Goal: Transaction & Acquisition: Purchase product/service

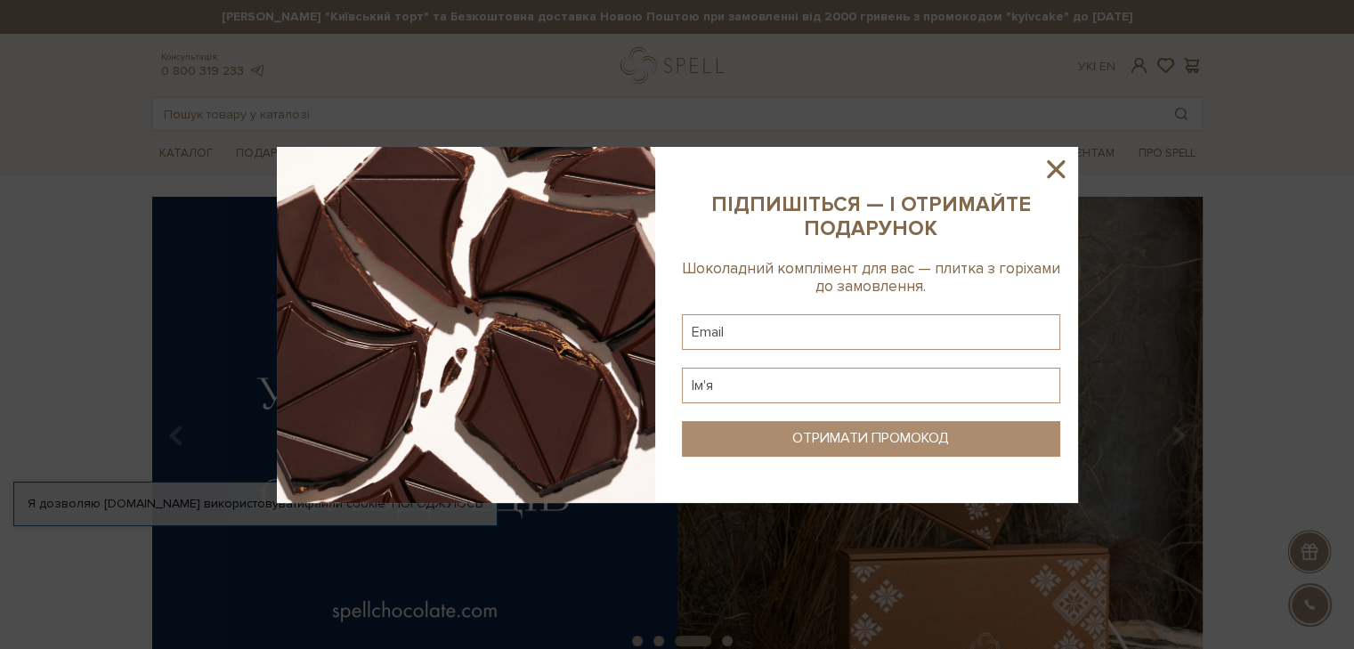
click at [1065, 168] on icon at bounding box center [1055, 169] width 30 height 30
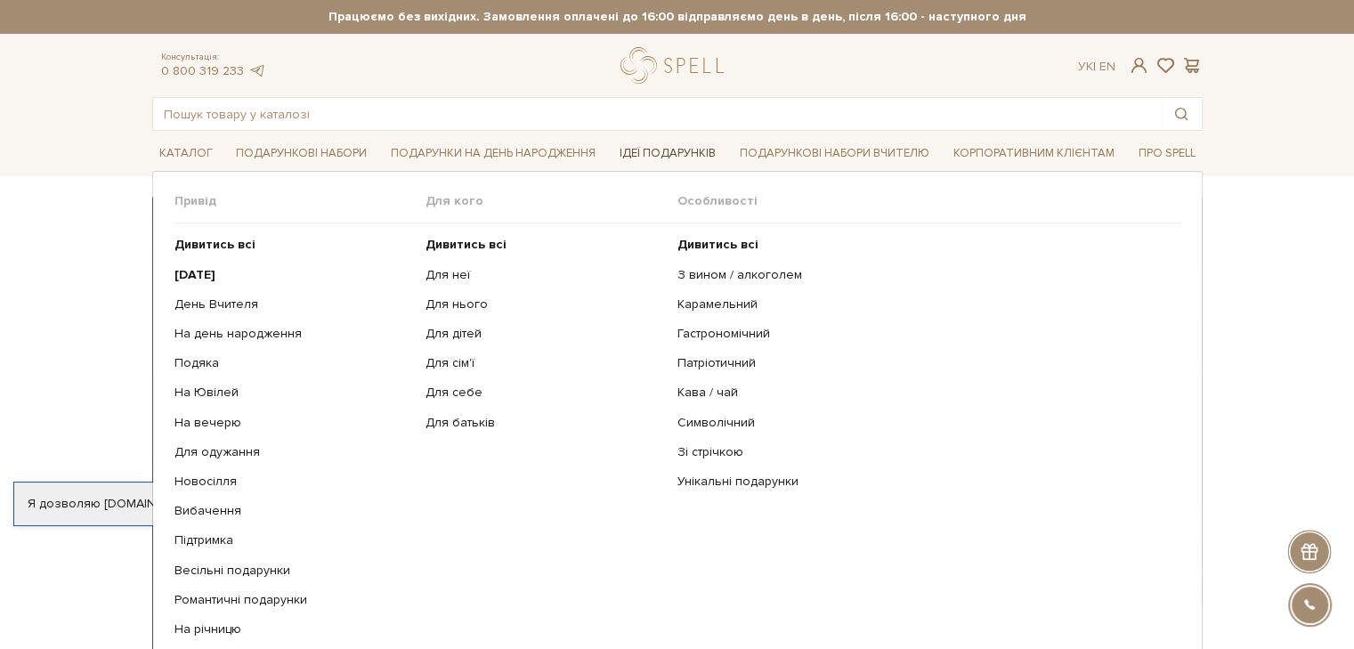
click at [685, 140] on link "Ідеї подарунків" at bounding box center [667, 154] width 110 height 28
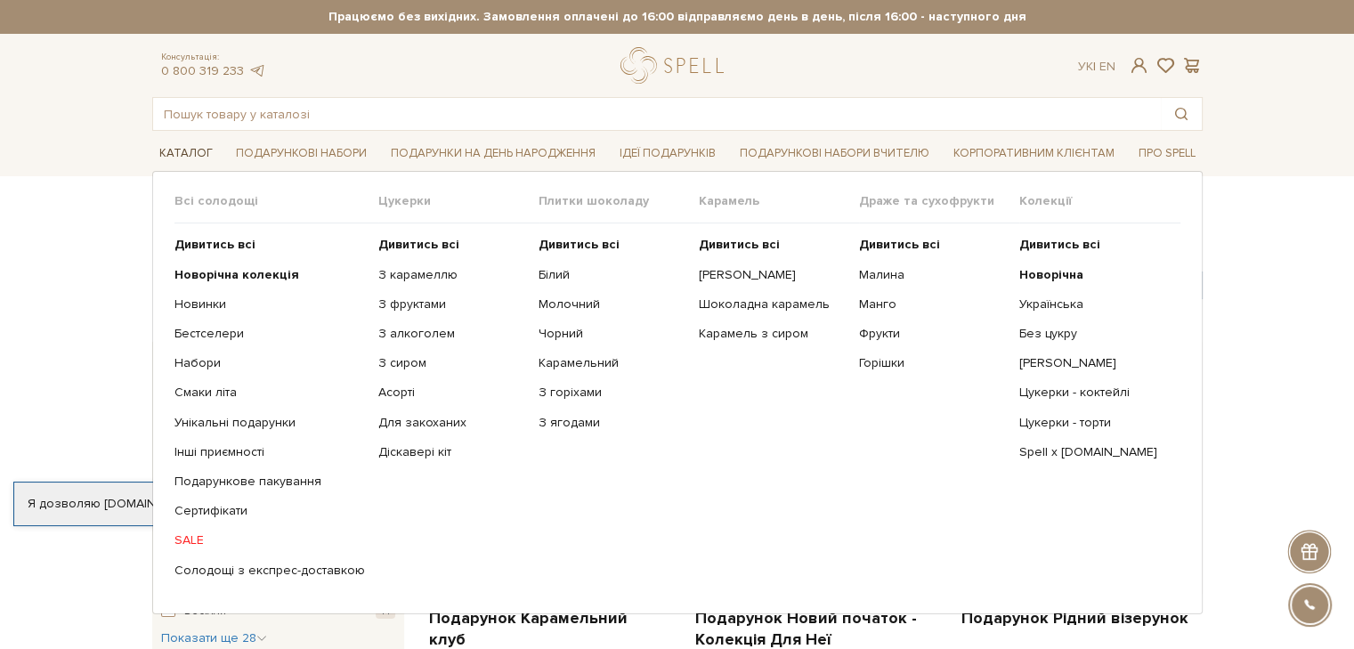
click at [162, 156] on link "Каталог" at bounding box center [186, 154] width 68 height 28
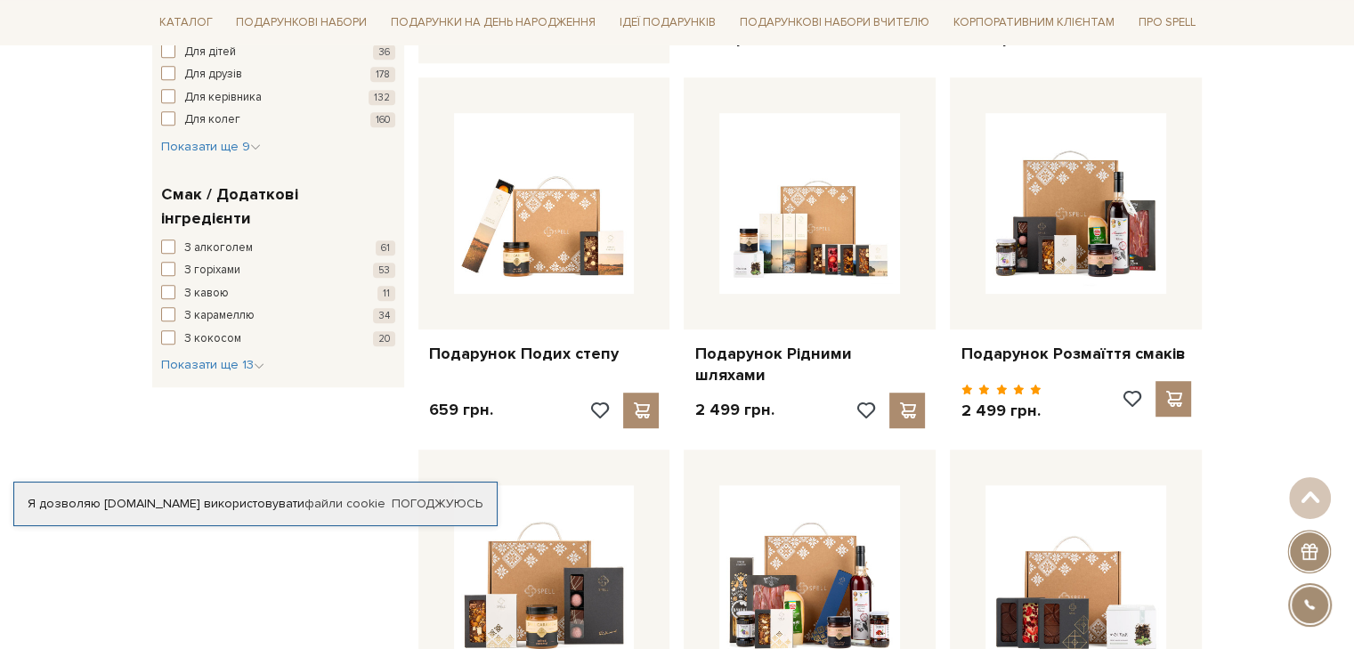
scroll to position [1068, 0]
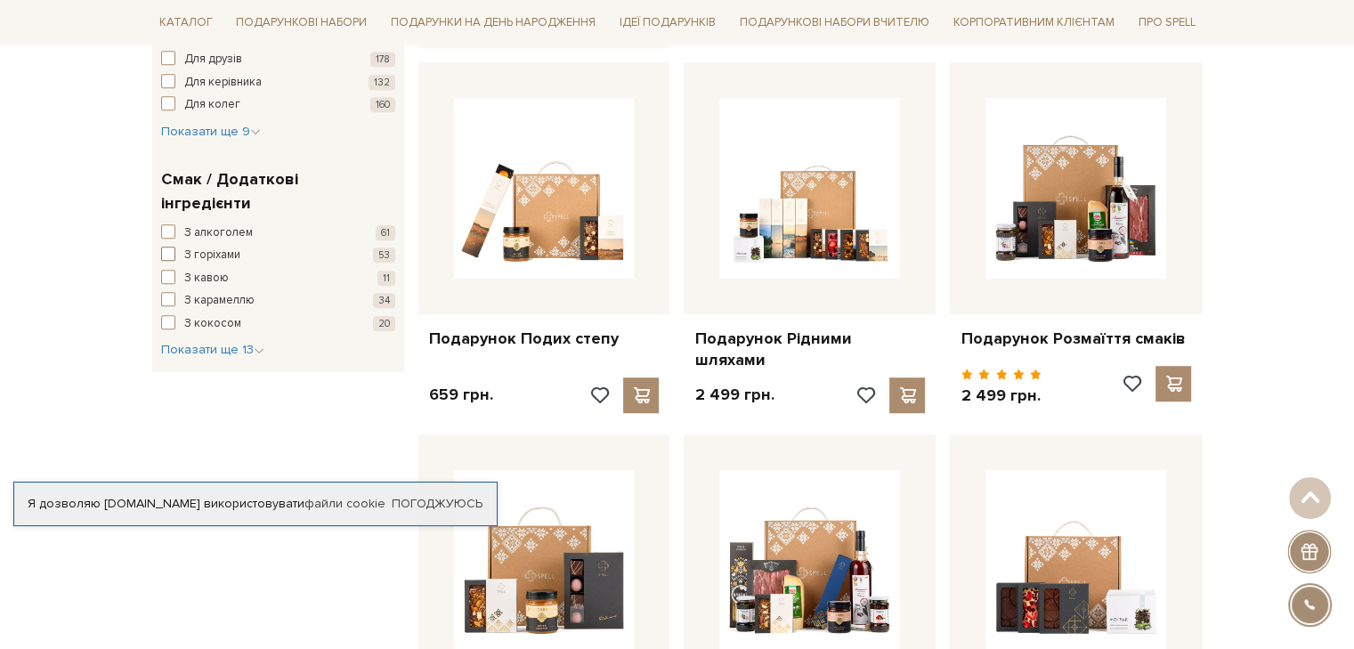
click at [221, 247] on span "З горіхами" at bounding box center [212, 256] width 56 height 18
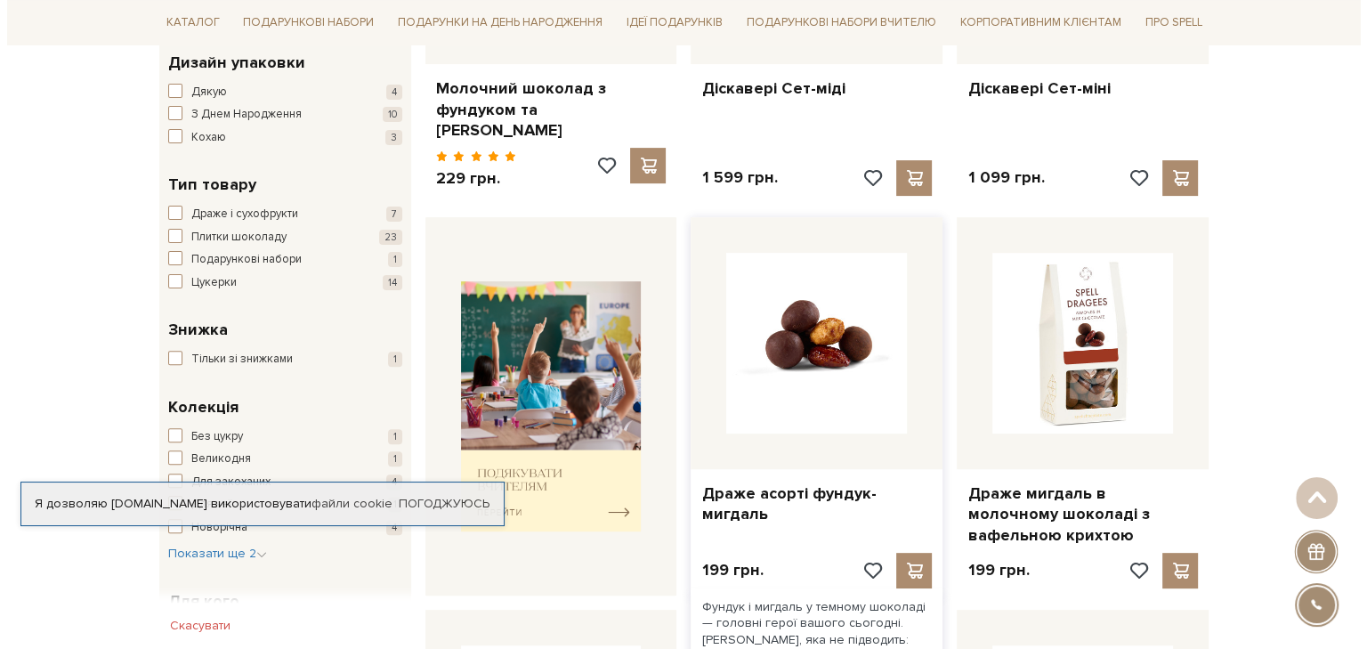
scroll to position [627, 0]
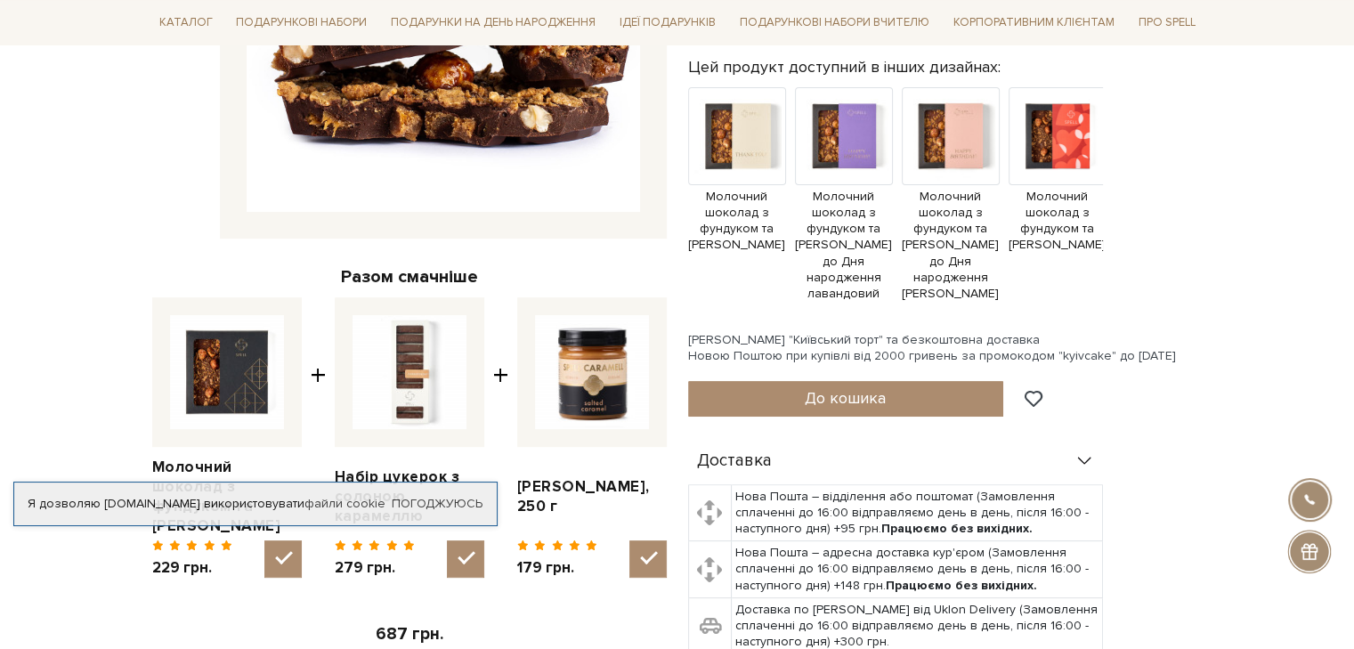
scroll to position [445, 0]
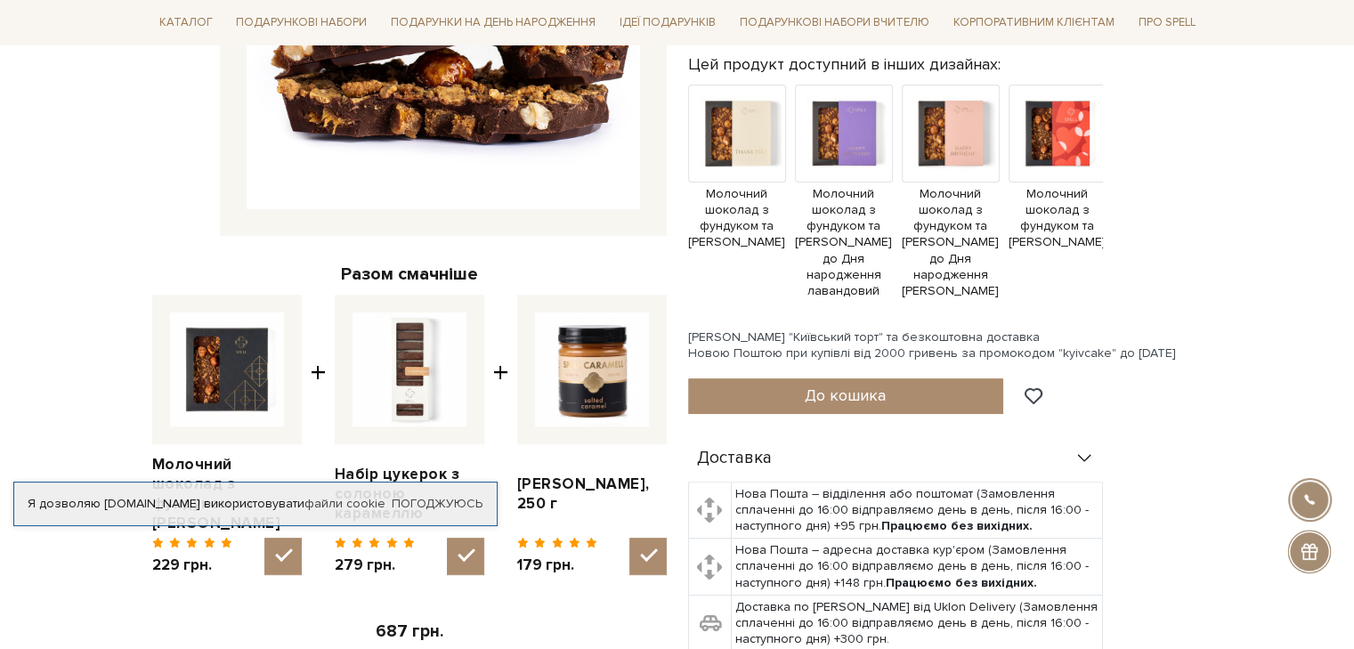
click at [1074, 457] on icon at bounding box center [1084, 459] width 20 height 20
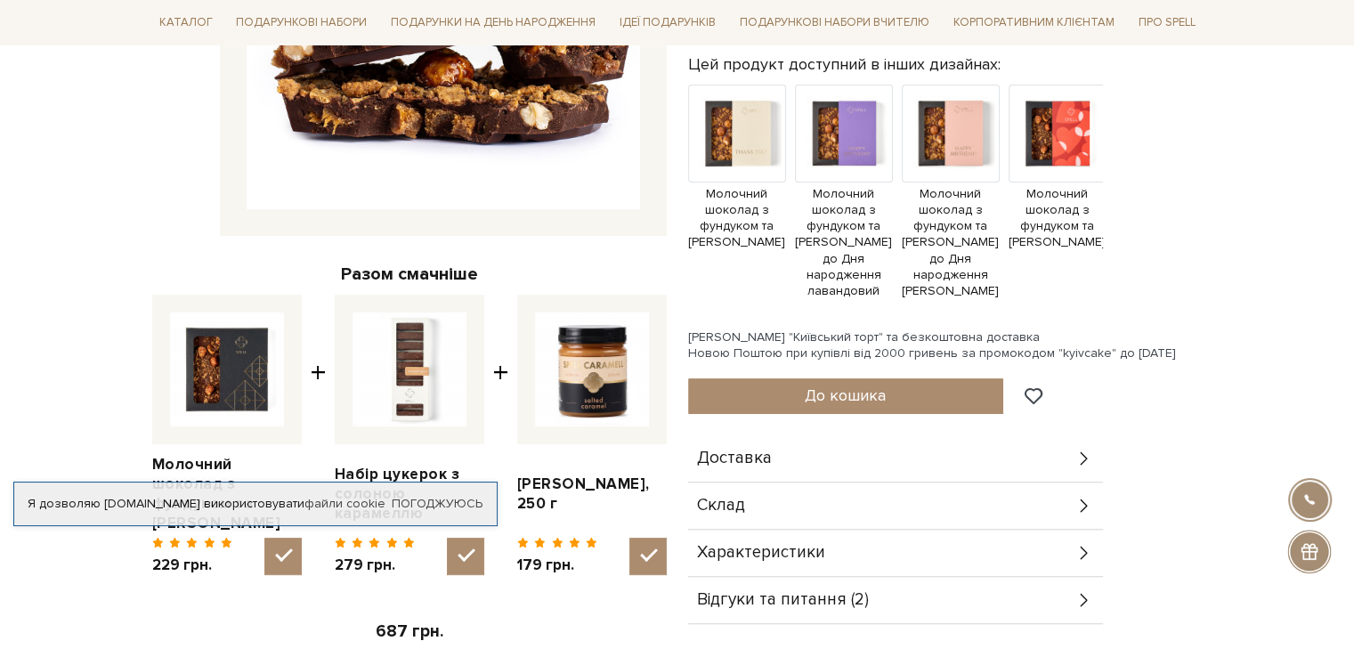
click at [986, 552] on div "Характеристики" at bounding box center [895, 553] width 415 height 46
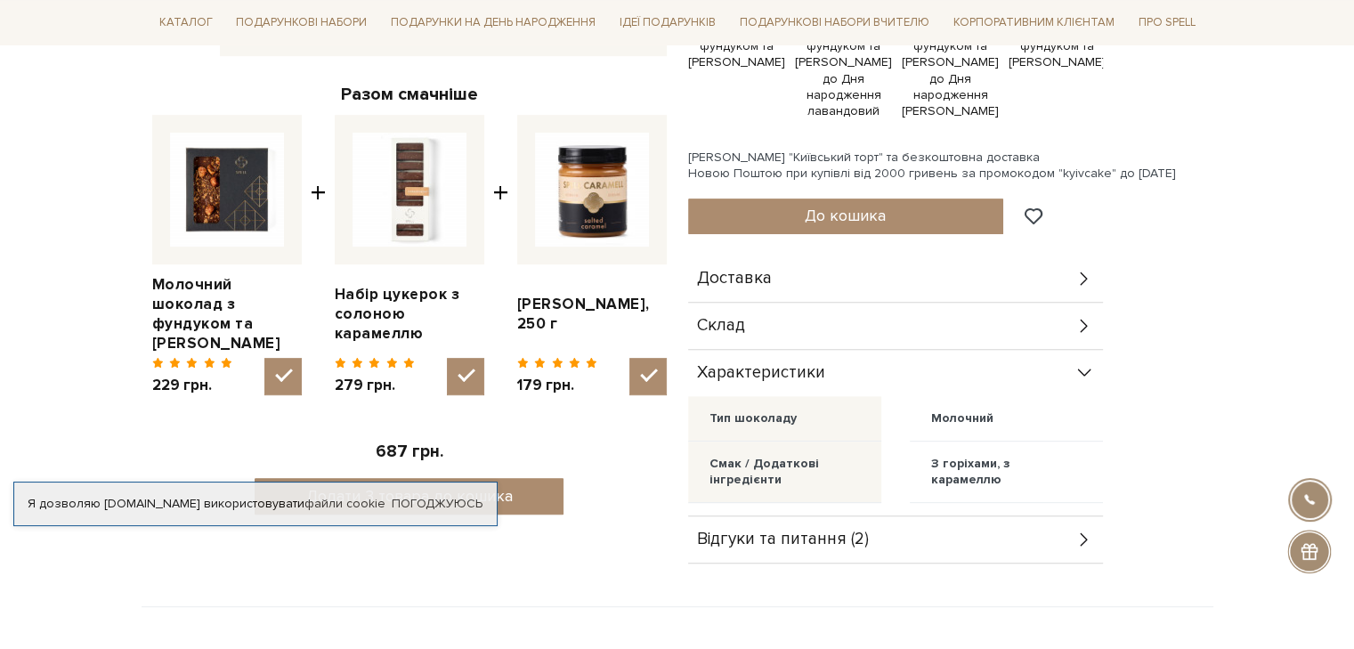
scroll to position [801, 0]
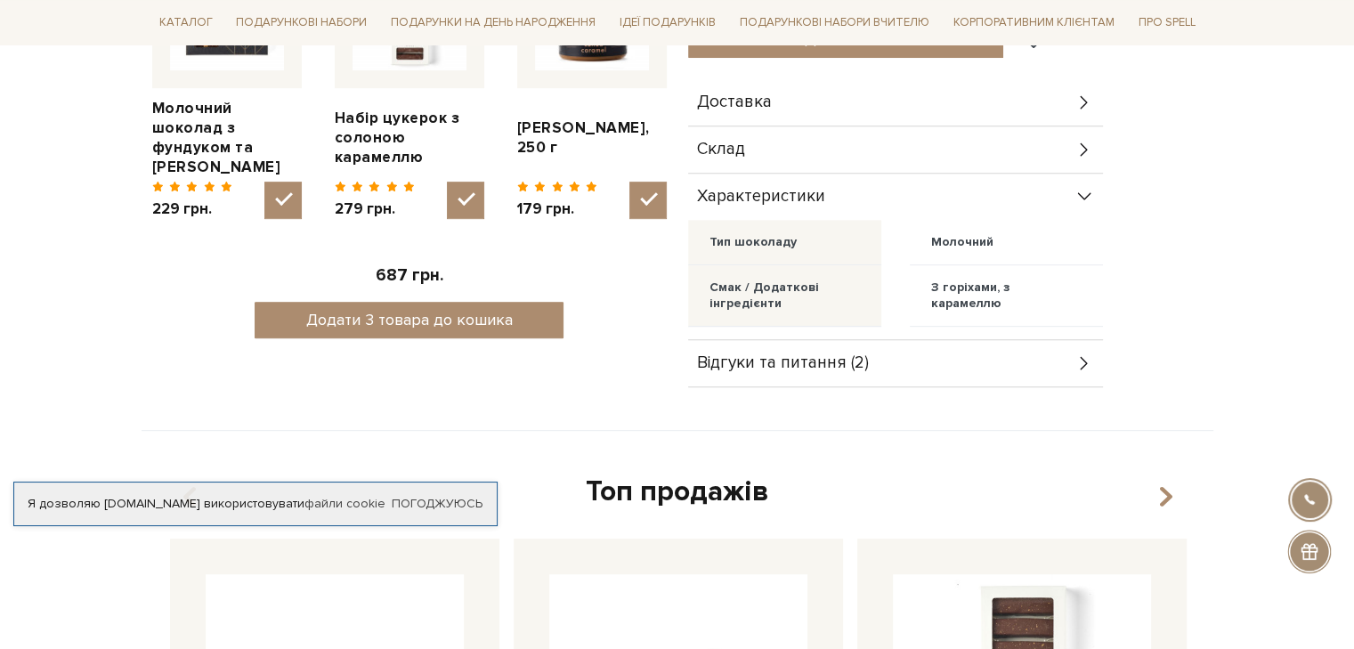
click at [1060, 360] on div "Відгуки та питання (2)" at bounding box center [895, 363] width 415 height 46
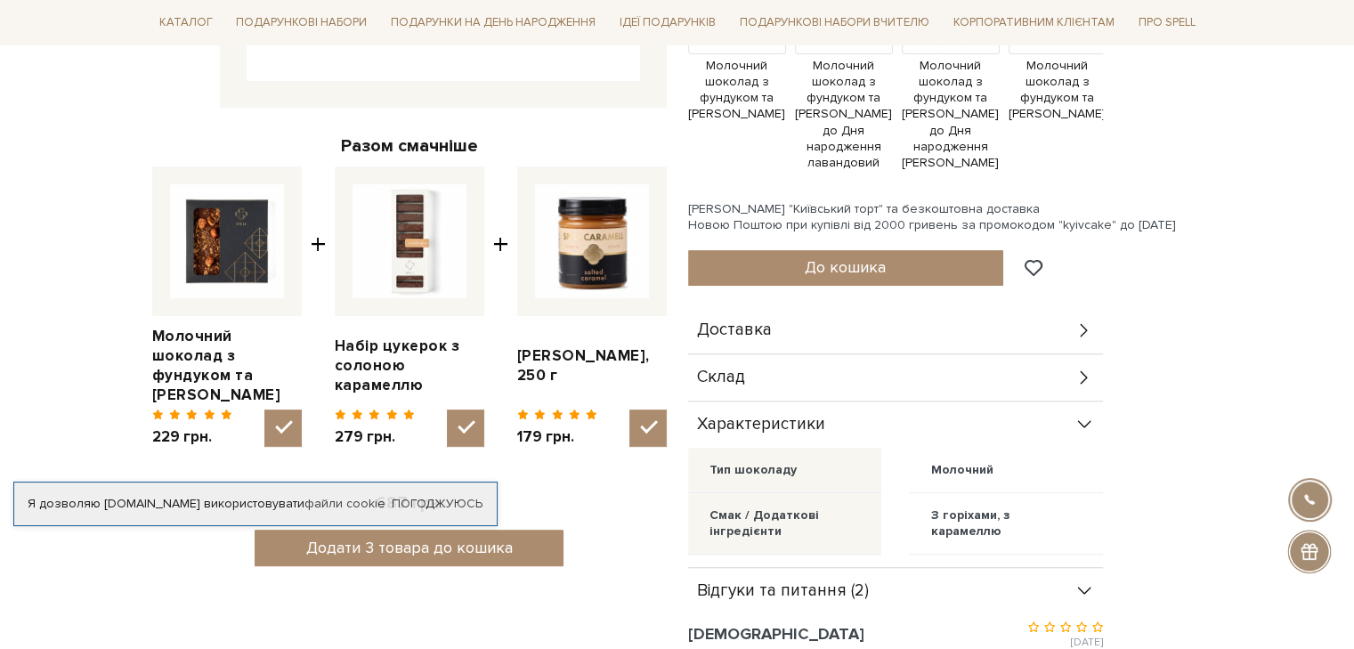
scroll to position [534, 0]
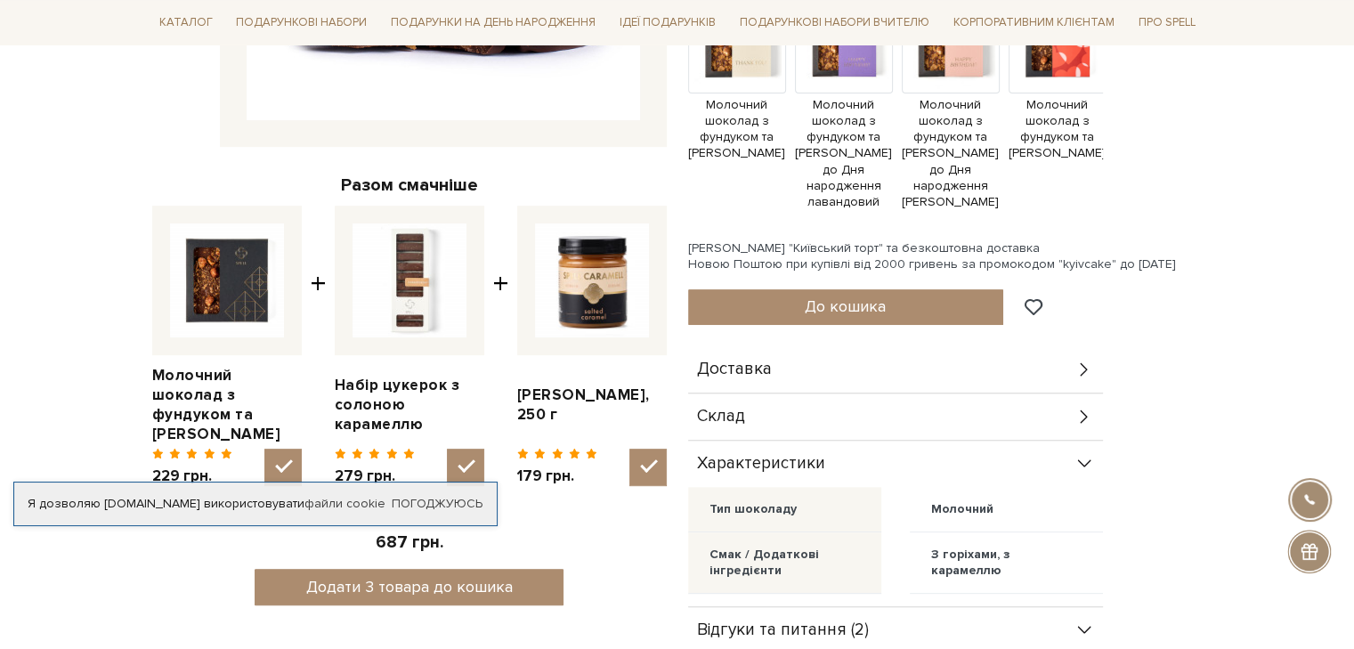
click at [991, 436] on div "Склад" at bounding box center [895, 416] width 415 height 46
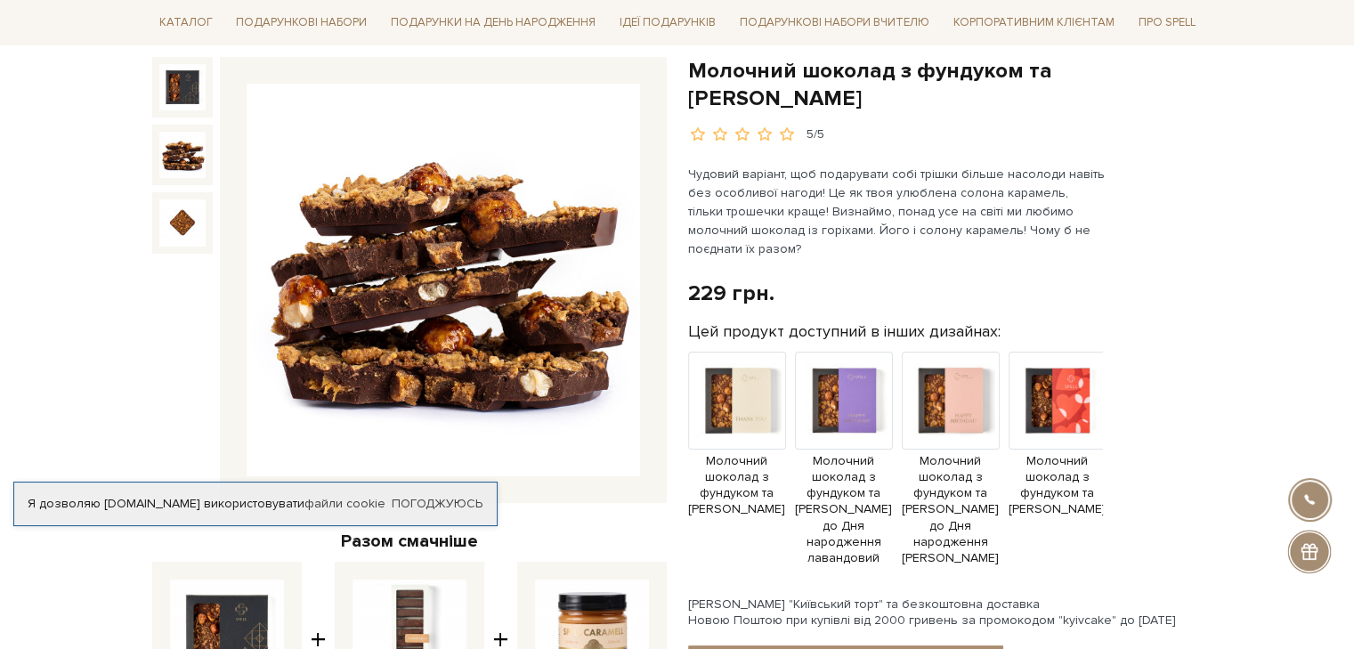
scroll to position [0, 0]
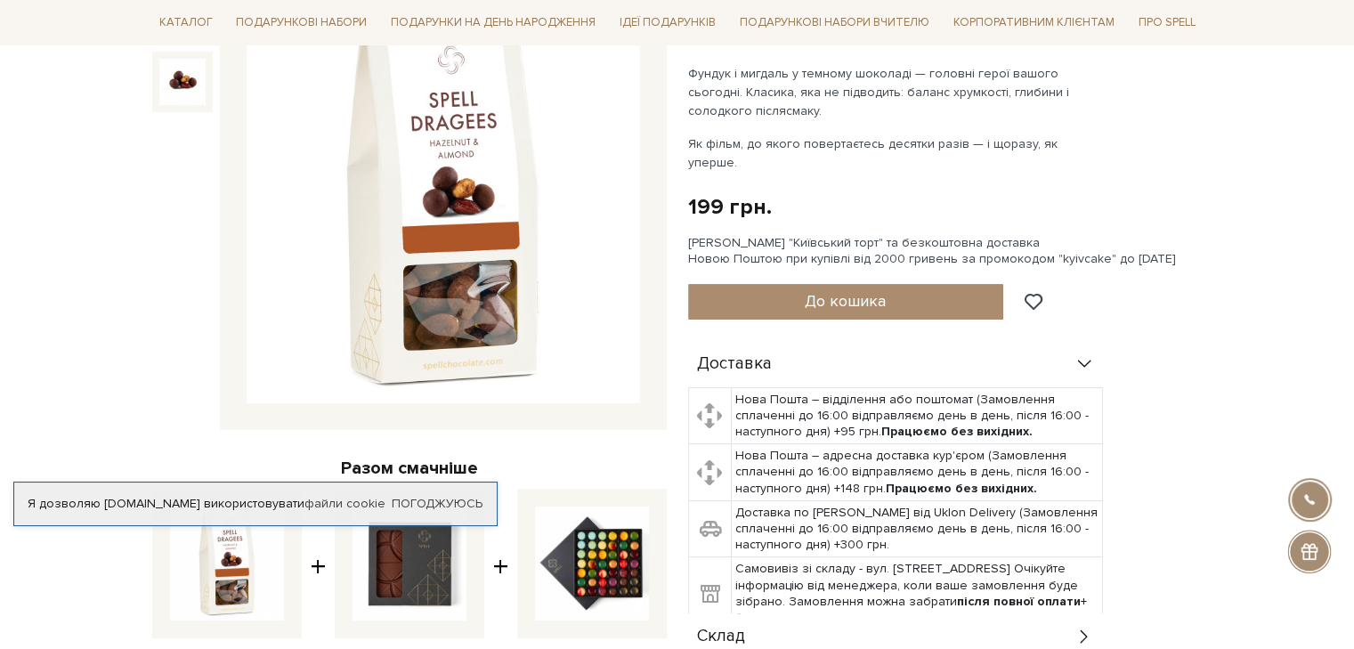
scroll to position [267, 0]
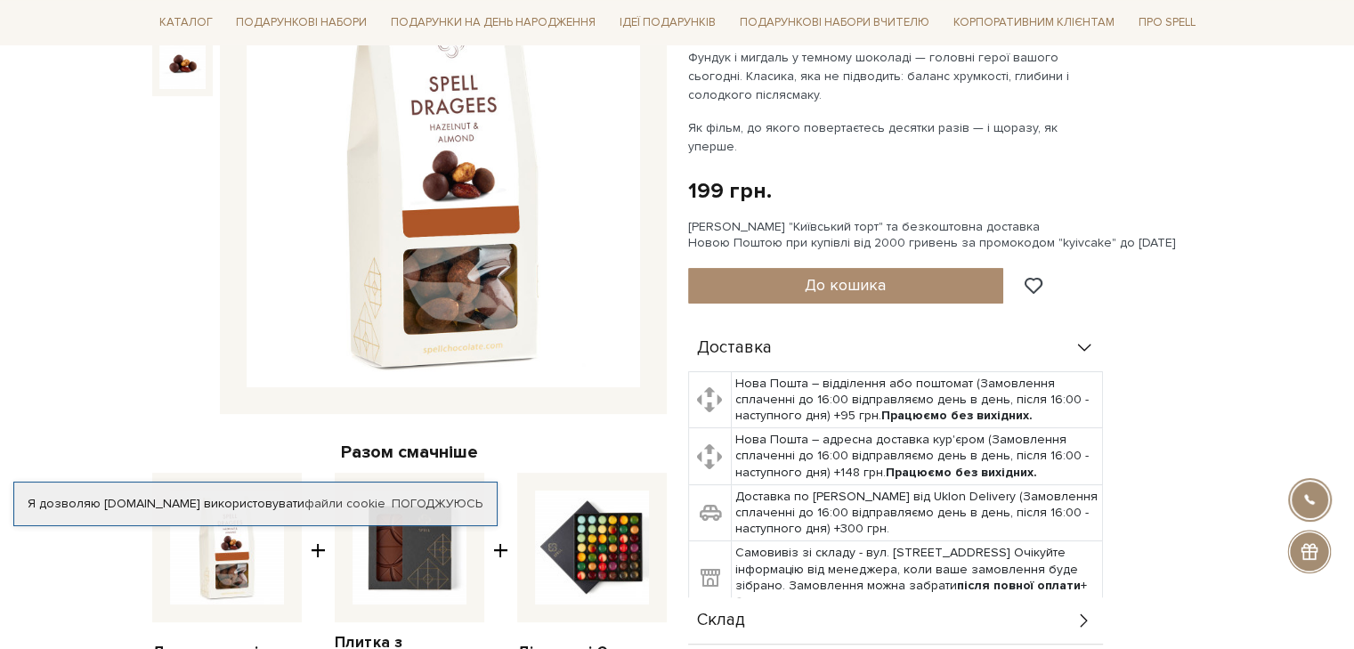
click at [1066, 334] on div "Доставка" at bounding box center [895, 348] width 415 height 46
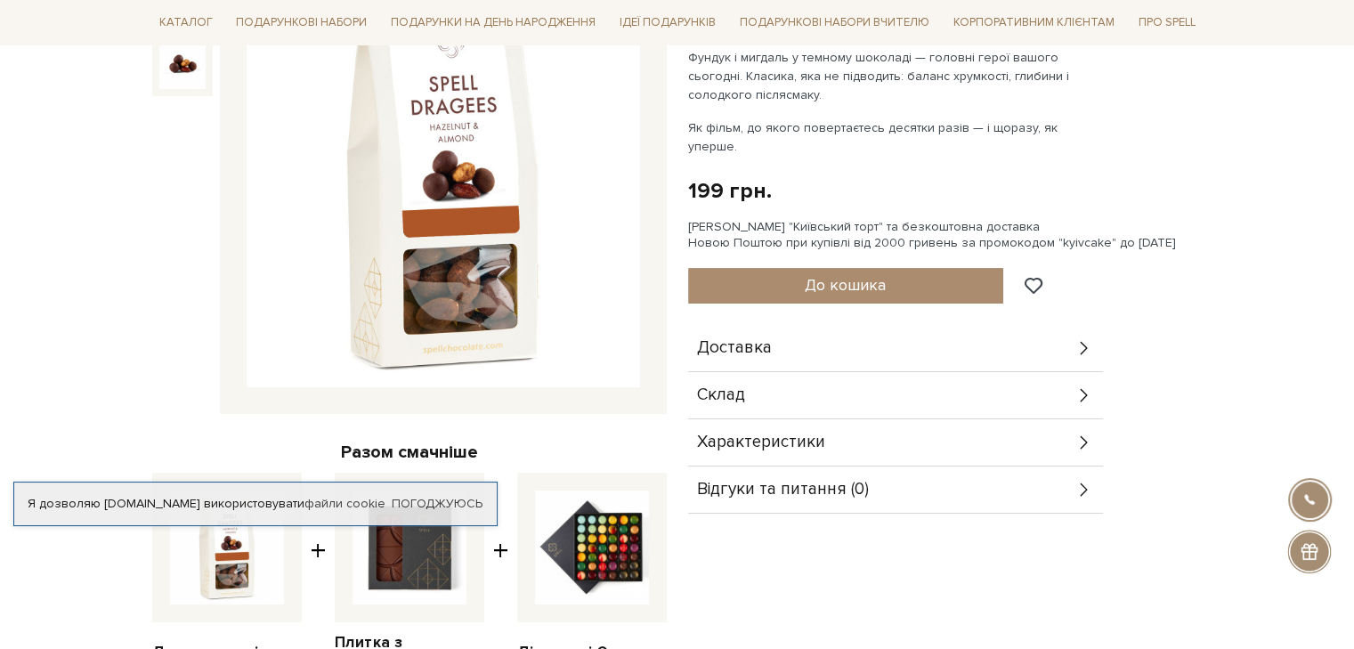
click at [1093, 423] on div "Характеристики" at bounding box center [895, 442] width 415 height 46
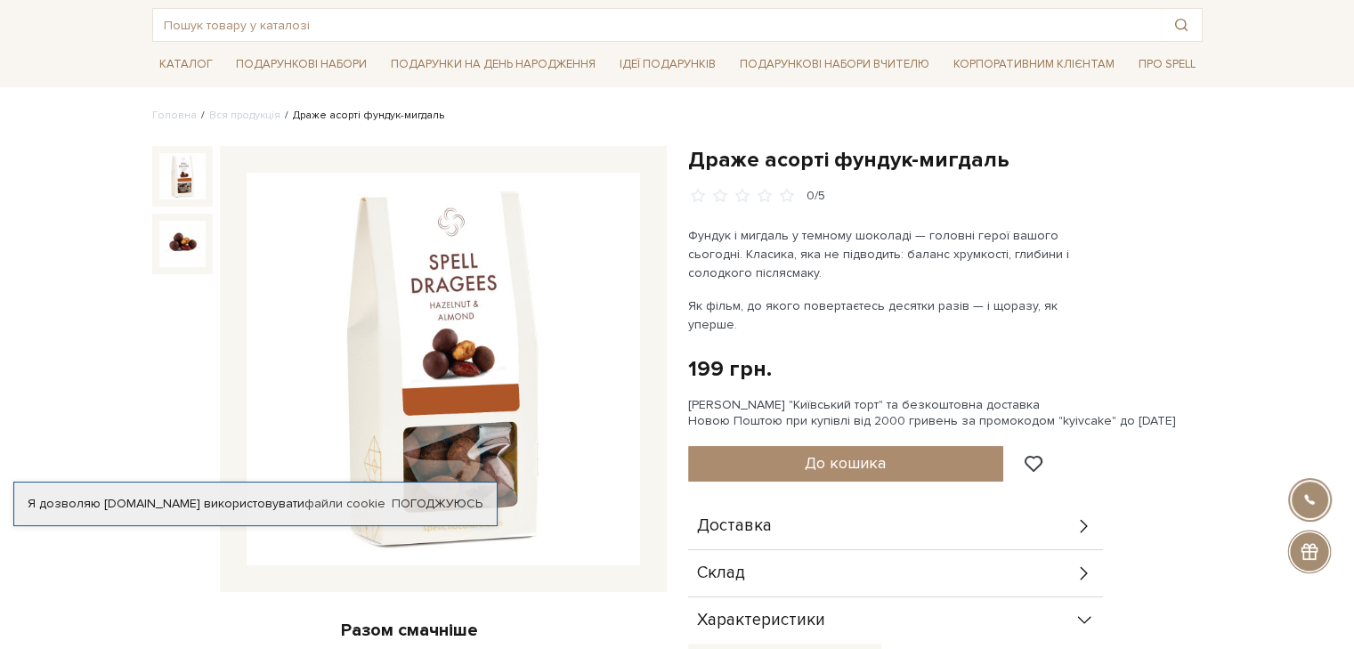
scroll to position [0, 0]
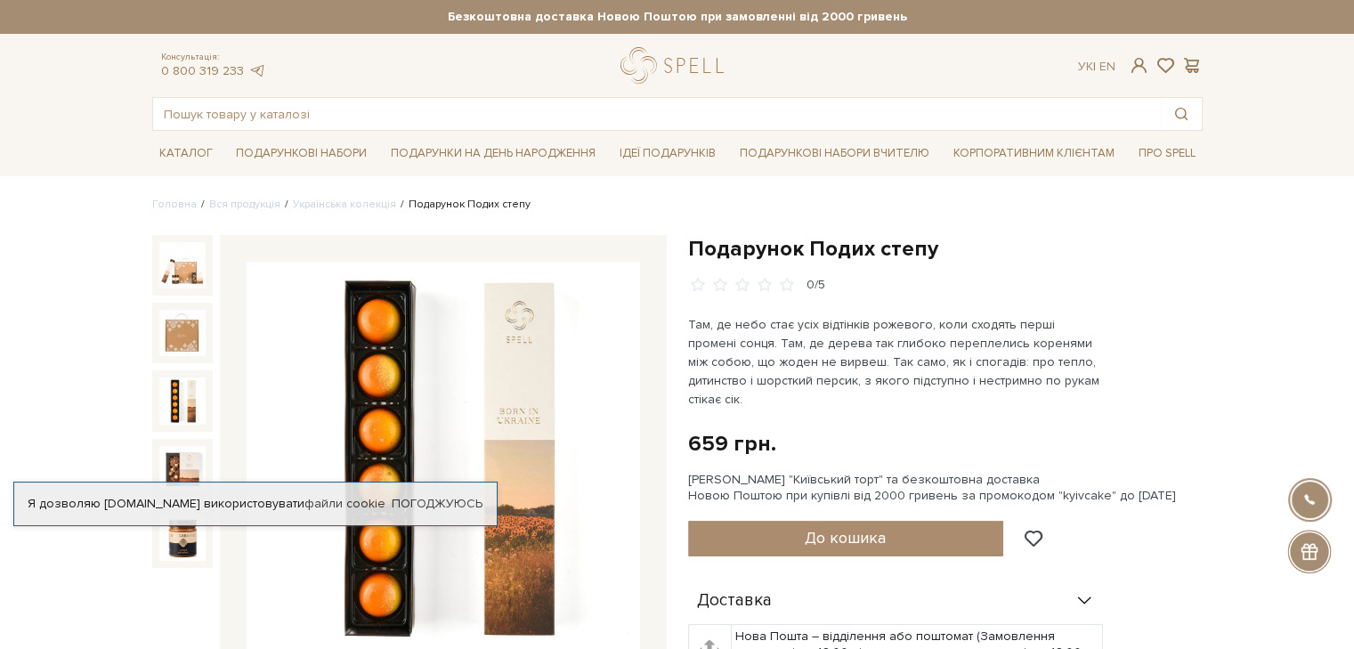
click at [185, 405] on img at bounding box center [182, 400] width 46 height 46
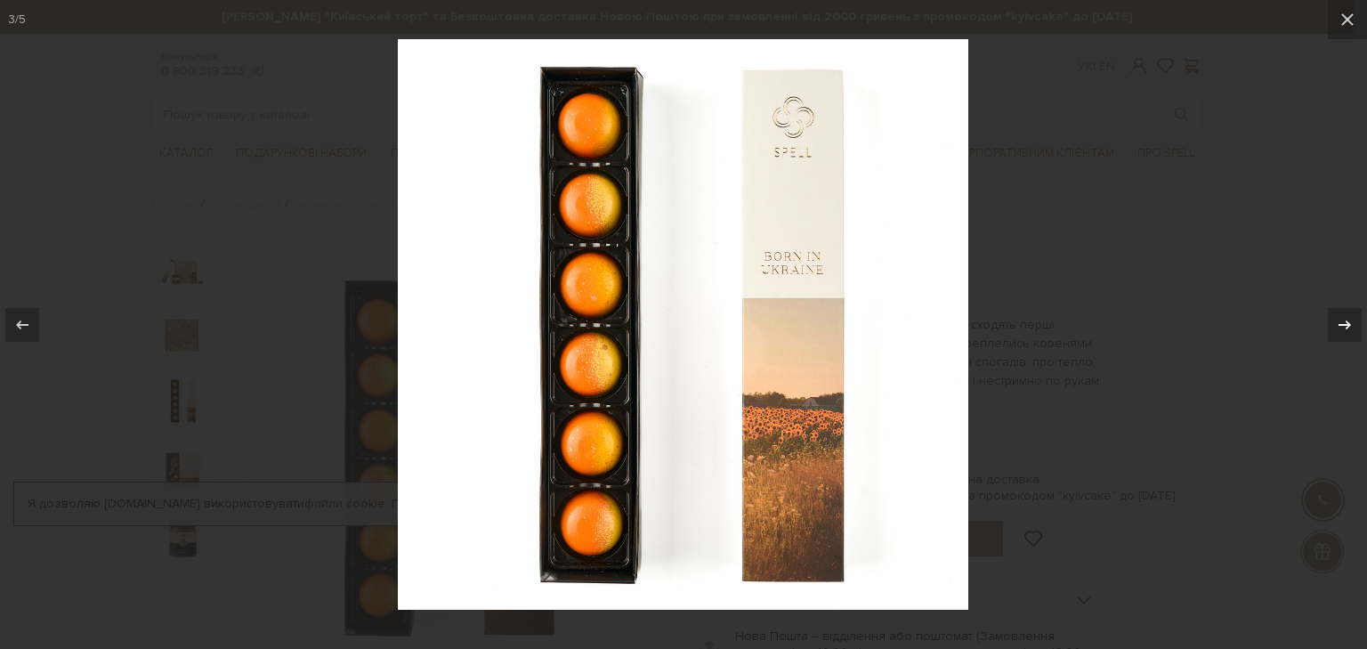
click at [1351, 328] on icon at bounding box center [1344, 324] width 21 height 21
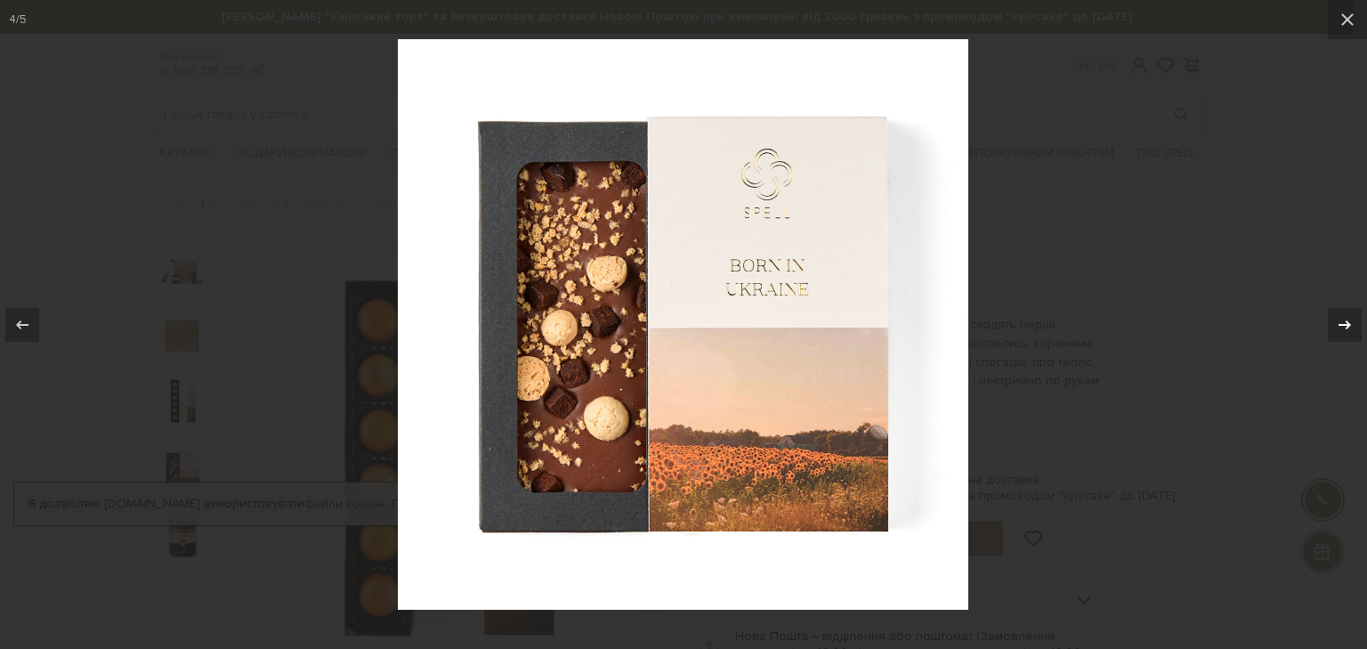
click at [1351, 328] on icon at bounding box center [1344, 324] width 21 height 21
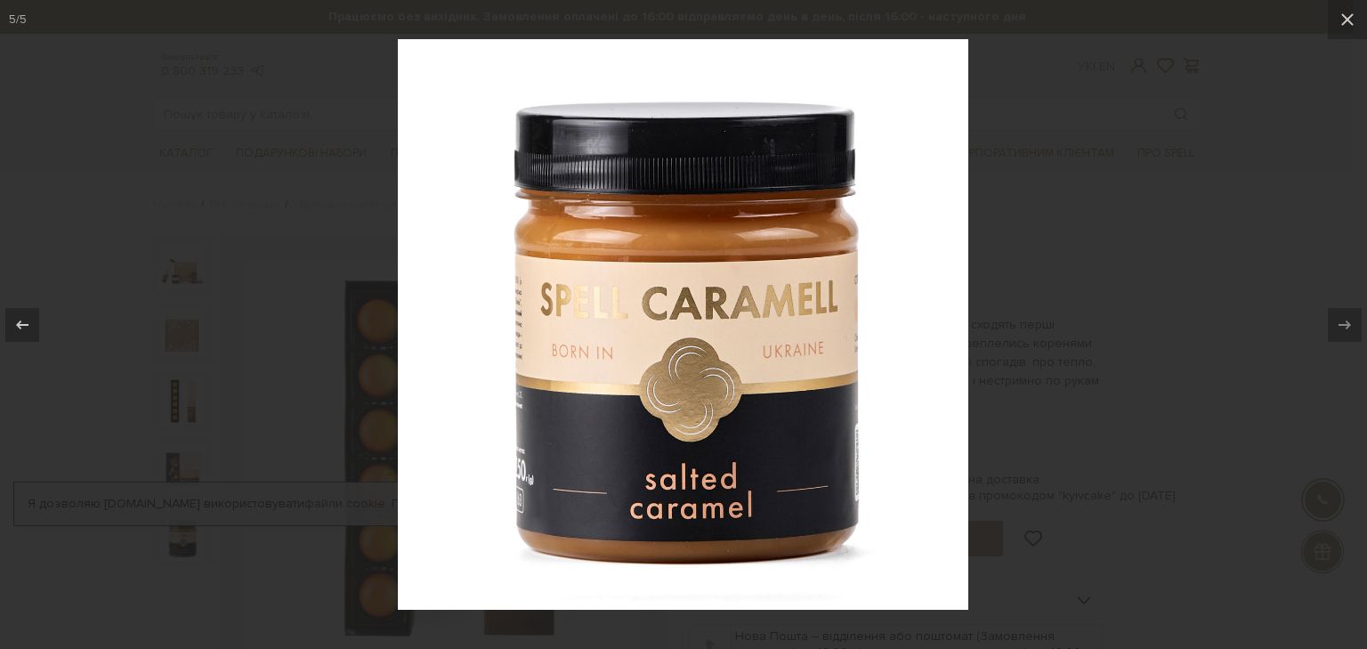
click at [1161, 153] on div at bounding box center [683, 324] width 1367 height 649
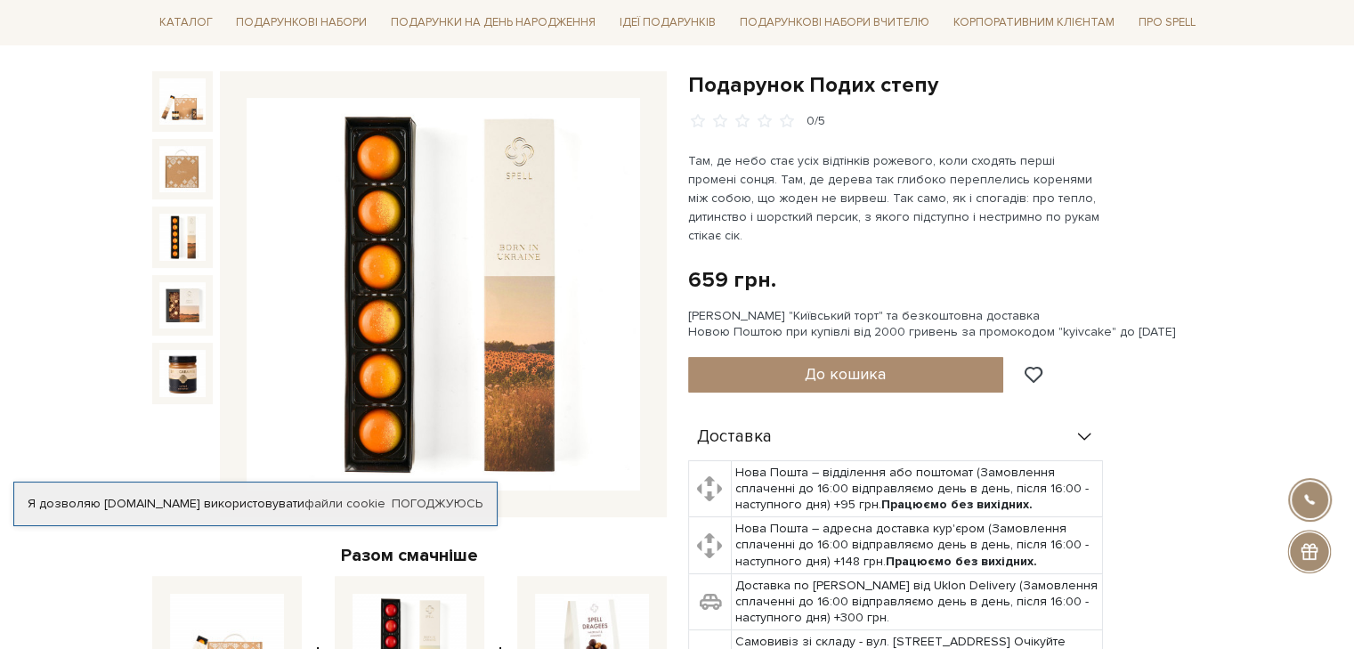
scroll to position [356, 0]
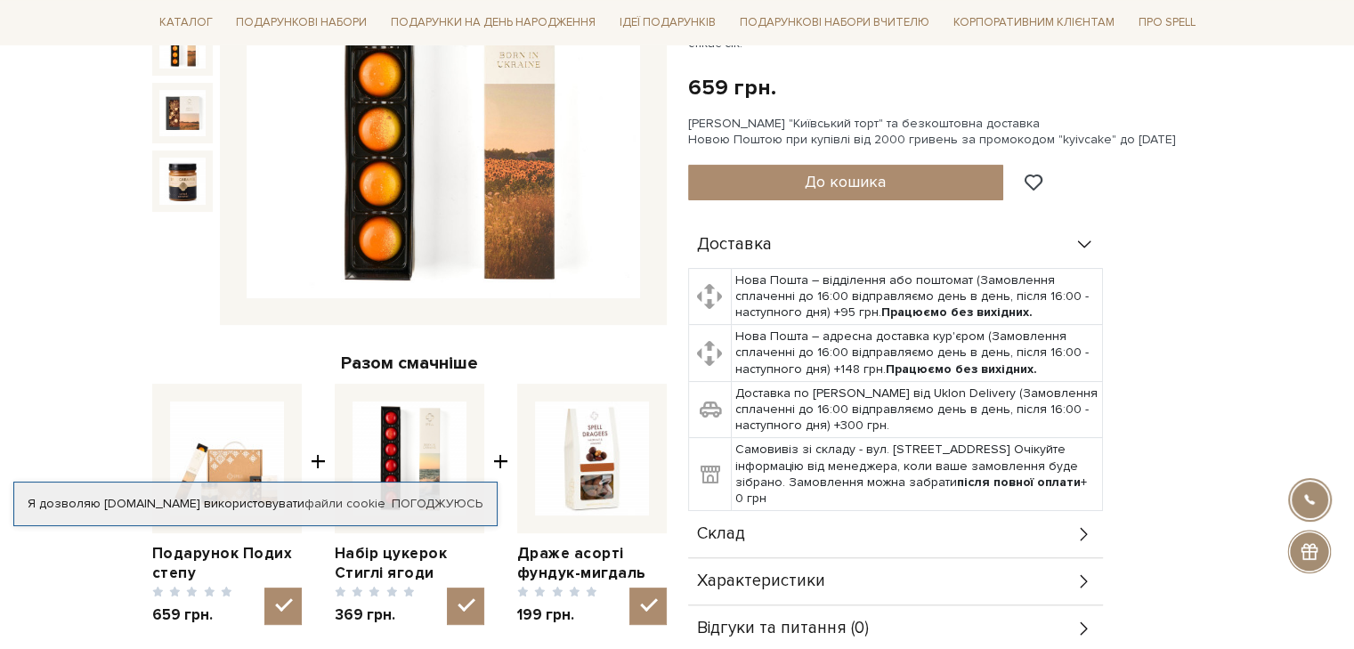
click at [1086, 524] on icon at bounding box center [1084, 534] width 20 height 20
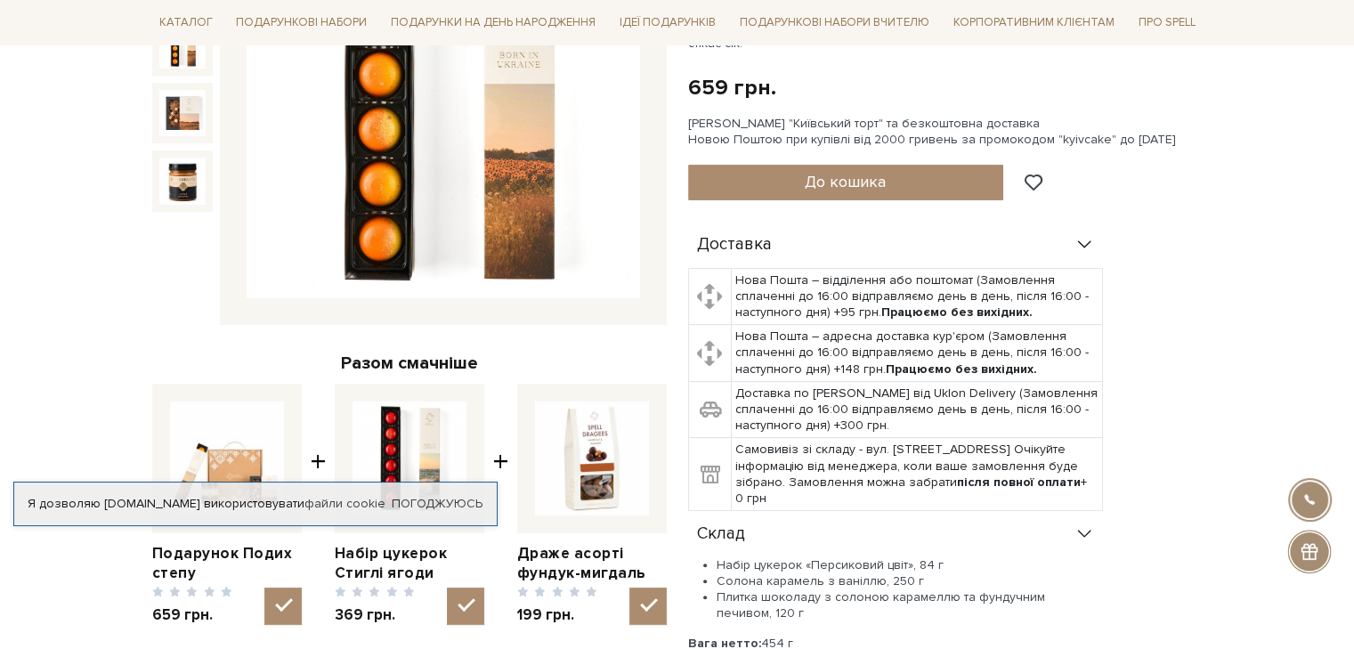
click at [1086, 524] on icon at bounding box center [1084, 534] width 20 height 20
